Goal: Information Seeking & Learning: Learn about a topic

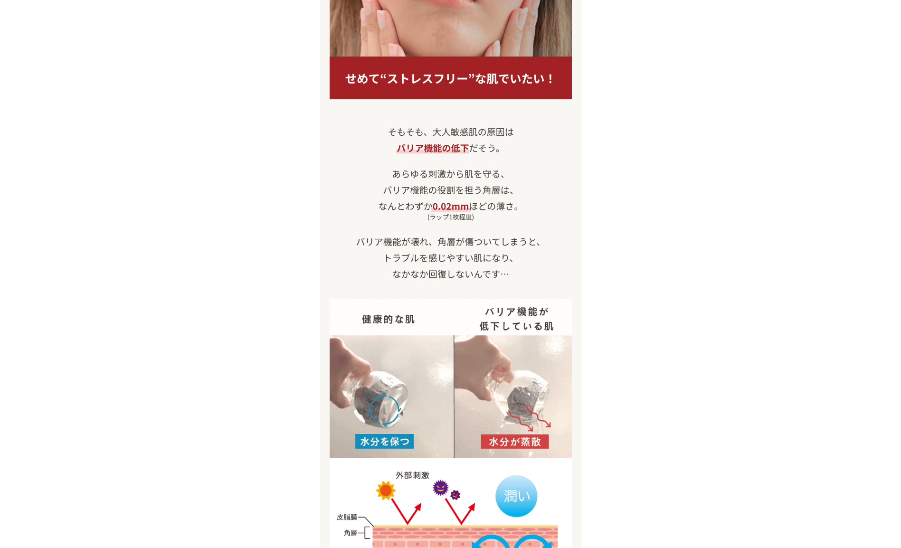
scroll to position [807, 0]
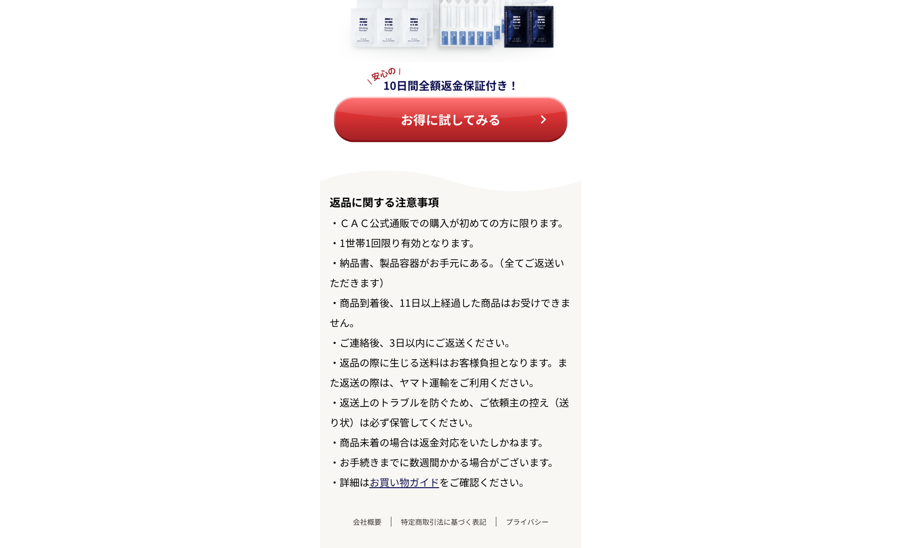
scroll to position [10833, 0]
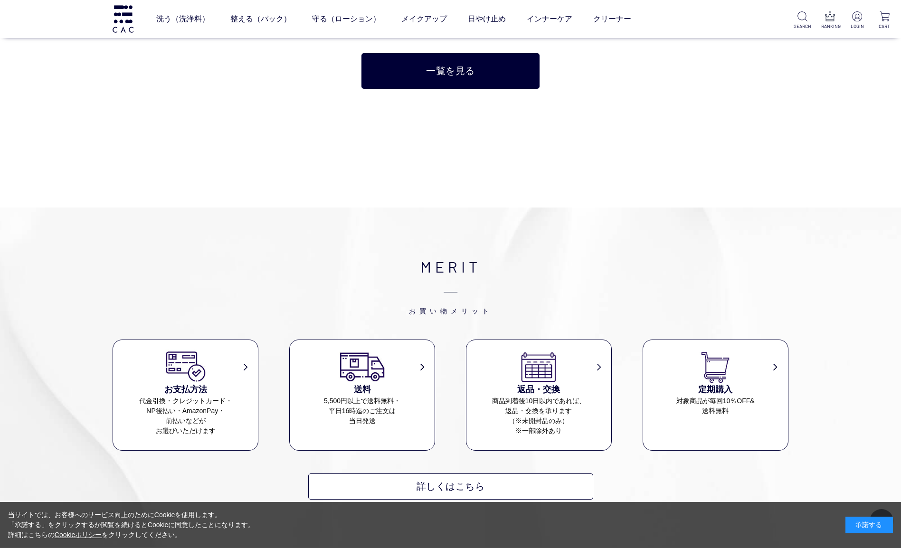
scroll to position [427, 0]
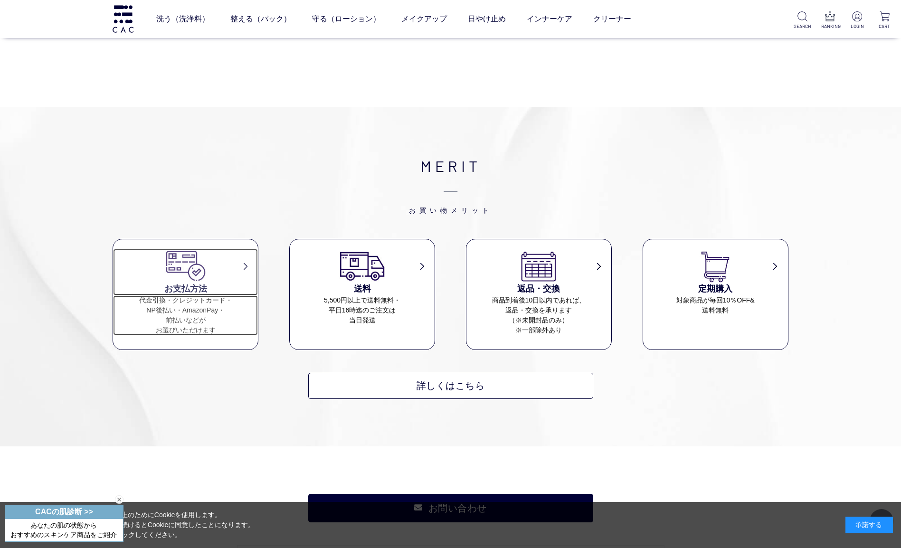
click at [194, 288] on h3 "お支払方法" at bounding box center [185, 288] width 145 height 13
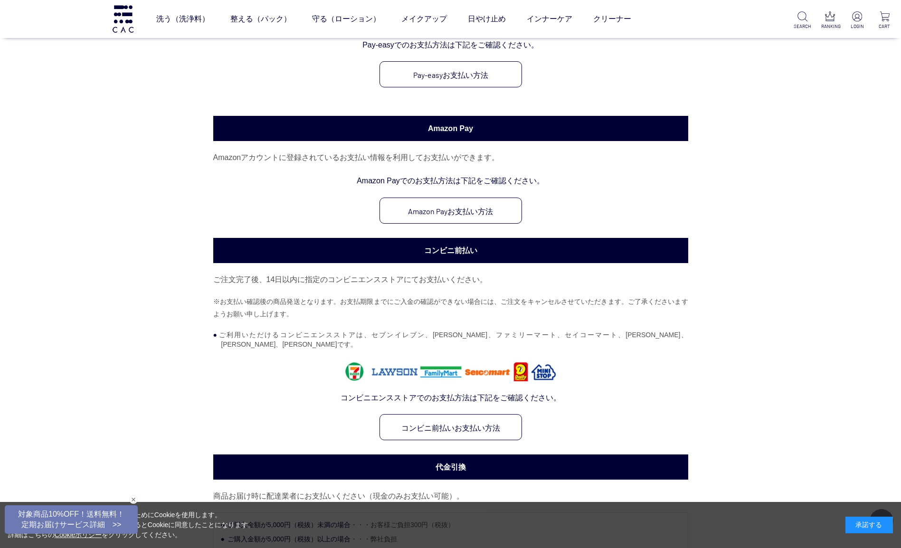
scroll to position [570, 0]
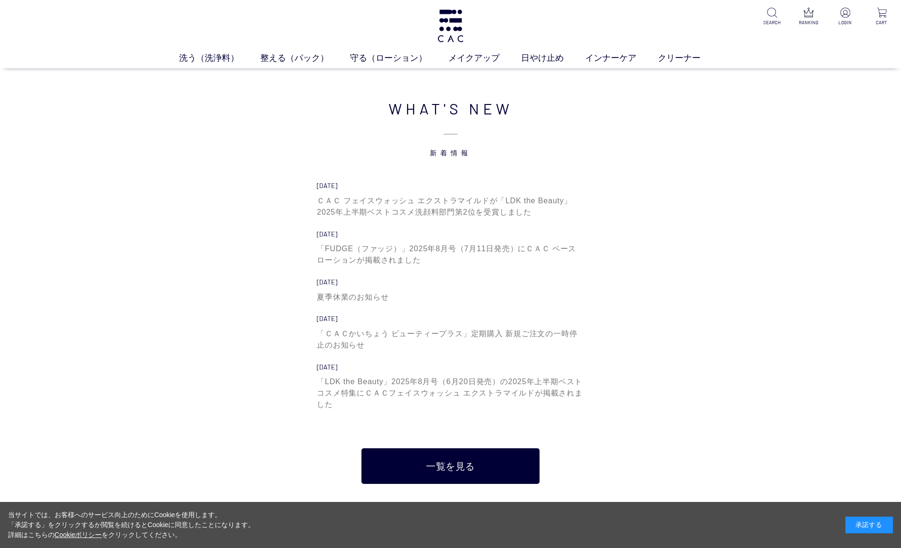
click at [191, 51] on div "洗う（洗浄料） 液体洗浄料 パウダー洗浄料 泡洗顔料 グッズ 整える（パック） フェイスパック ヘアパック 守る（ローション） 保湿化粧水 柔軟化粧水 美容液…" at bounding box center [450, 34] width 901 height 68
click at [192, 60] on link "洗う（洗浄料）" at bounding box center [219, 58] width 81 height 13
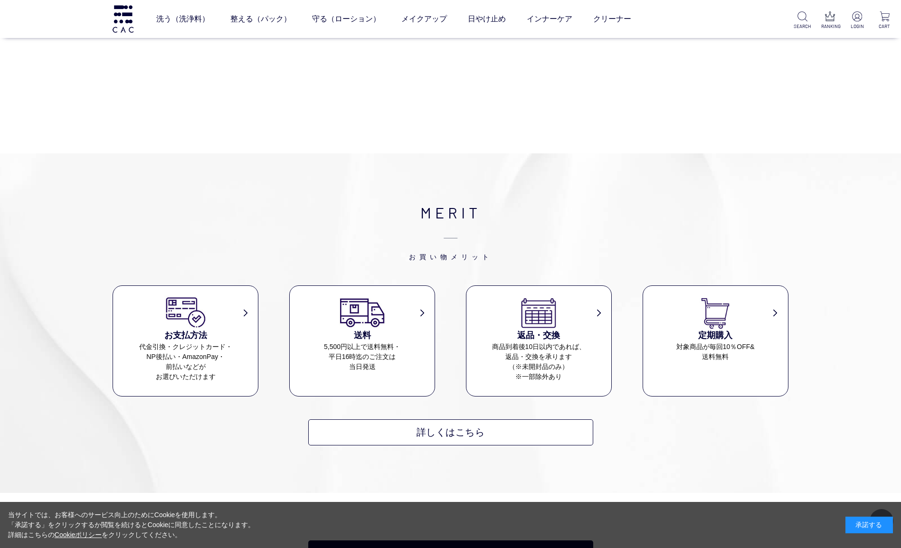
scroll to position [427, 0]
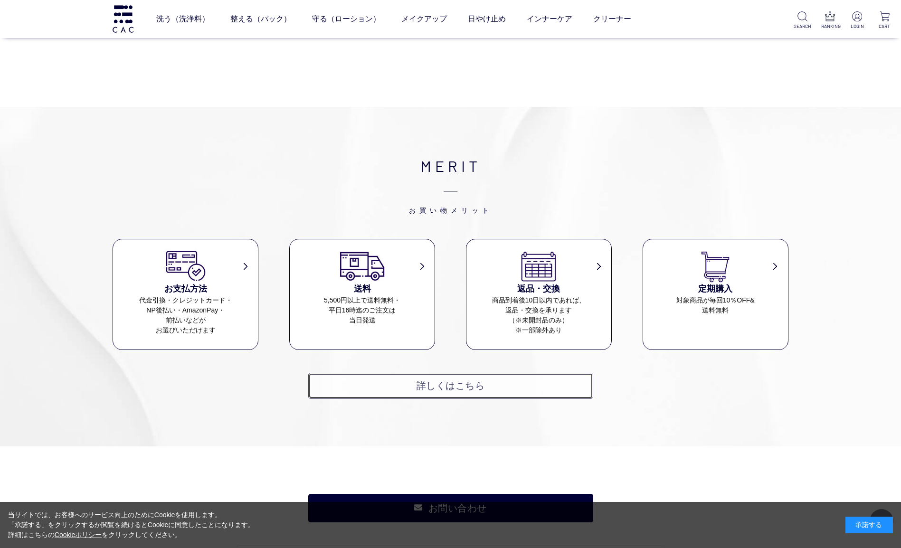
click at [429, 385] on link "詳しくはこちら" at bounding box center [450, 386] width 285 height 26
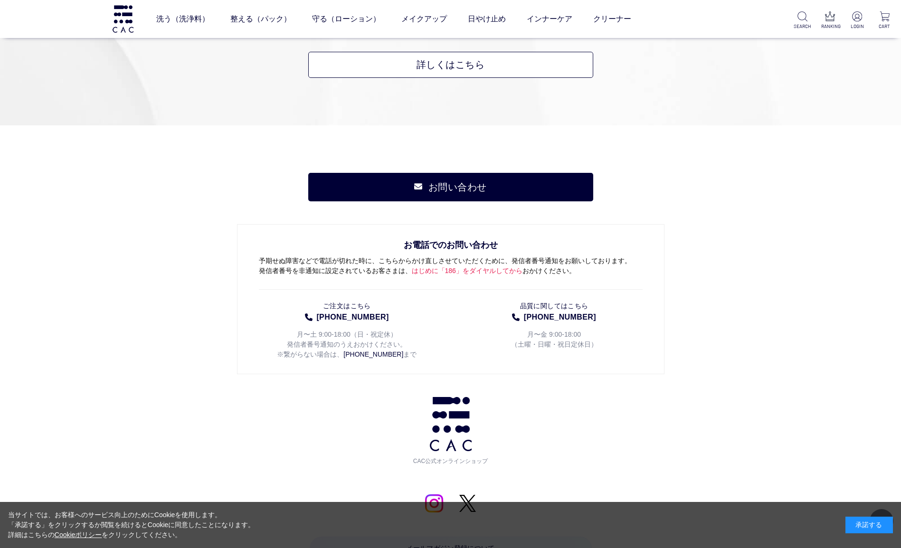
scroll to position [807, 0]
